Goal: Check status: Check status

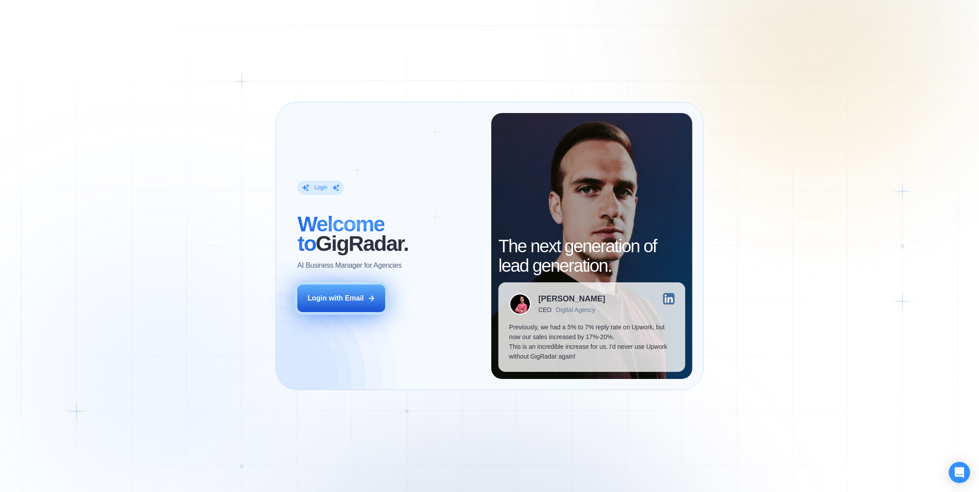
click at [366, 302] on button "Login with Email" at bounding box center [341, 299] width 88 height 28
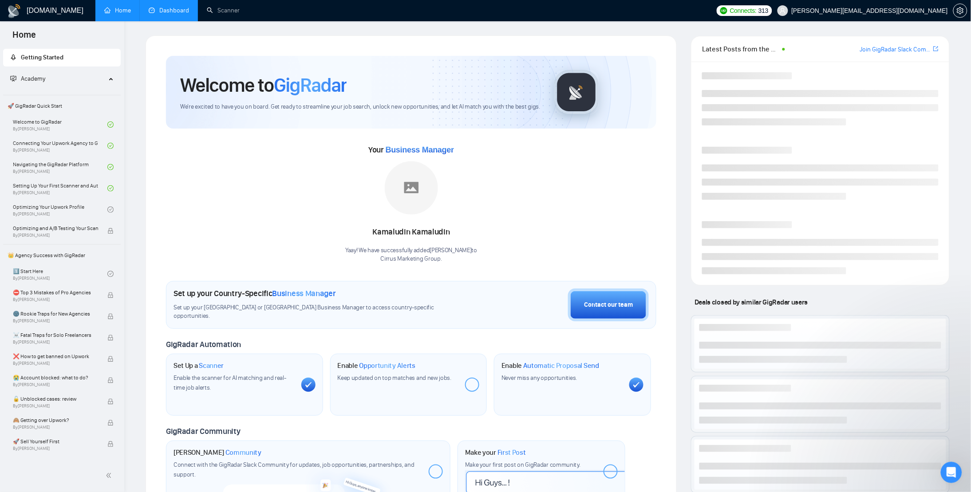
click at [162, 12] on link "Dashboard" at bounding box center [169, 11] width 40 height 8
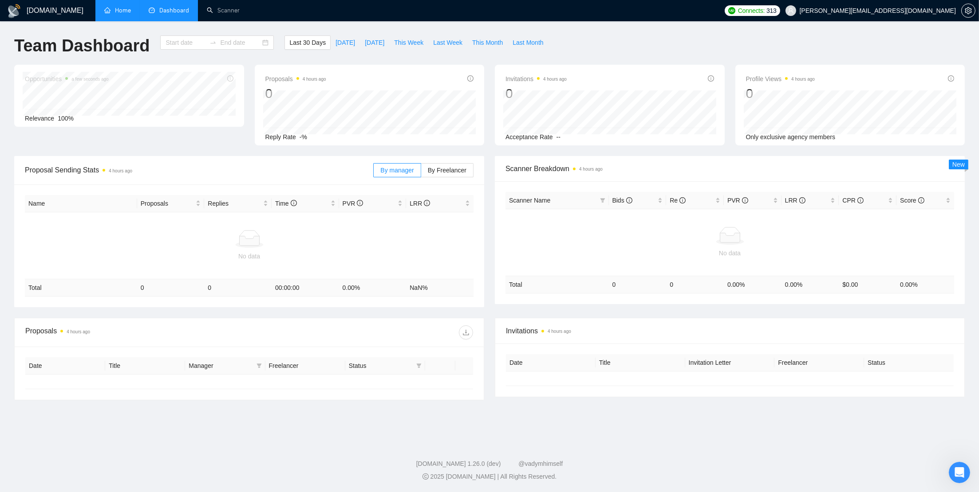
type input "[DATE]"
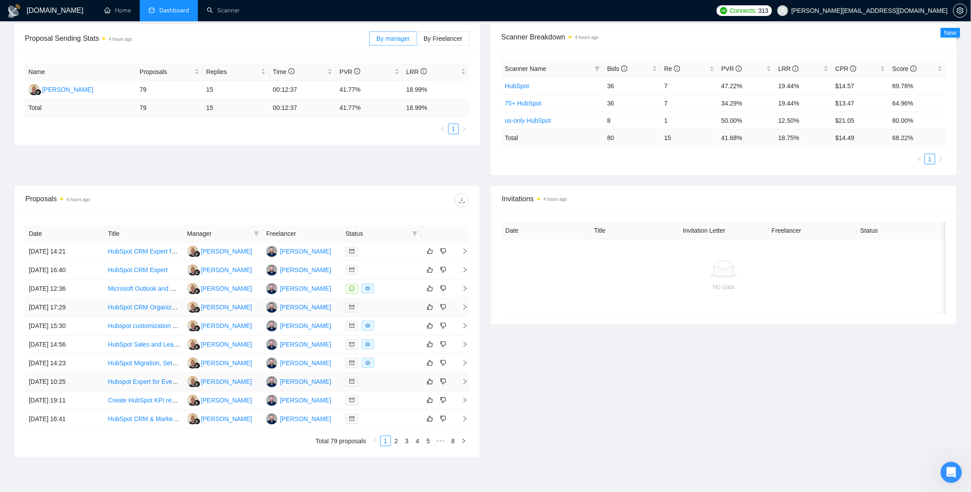
scroll to position [178, 0]
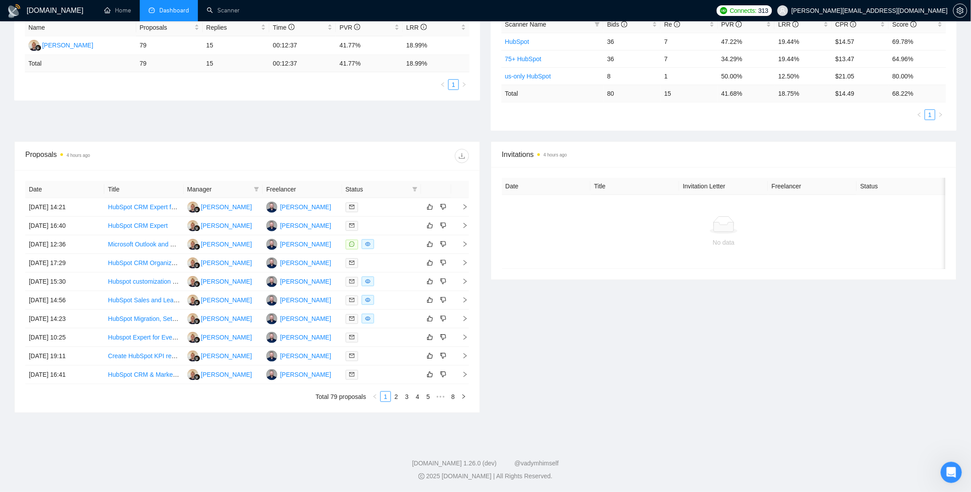
click at [514, 415] on div "Proposals 4 hours ago Date Title Manager Freelancer Status [DATE] 14:21 HubSpot…" at bounding box center [485, 283] width 953 height 283
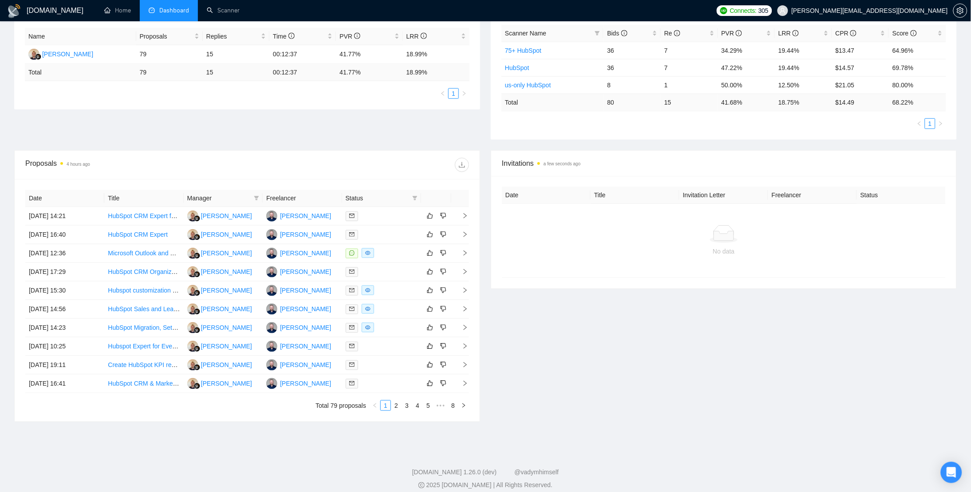
scroll to position [178, 0]
